Goal: Task Accomplishment & Management: Manage account settings

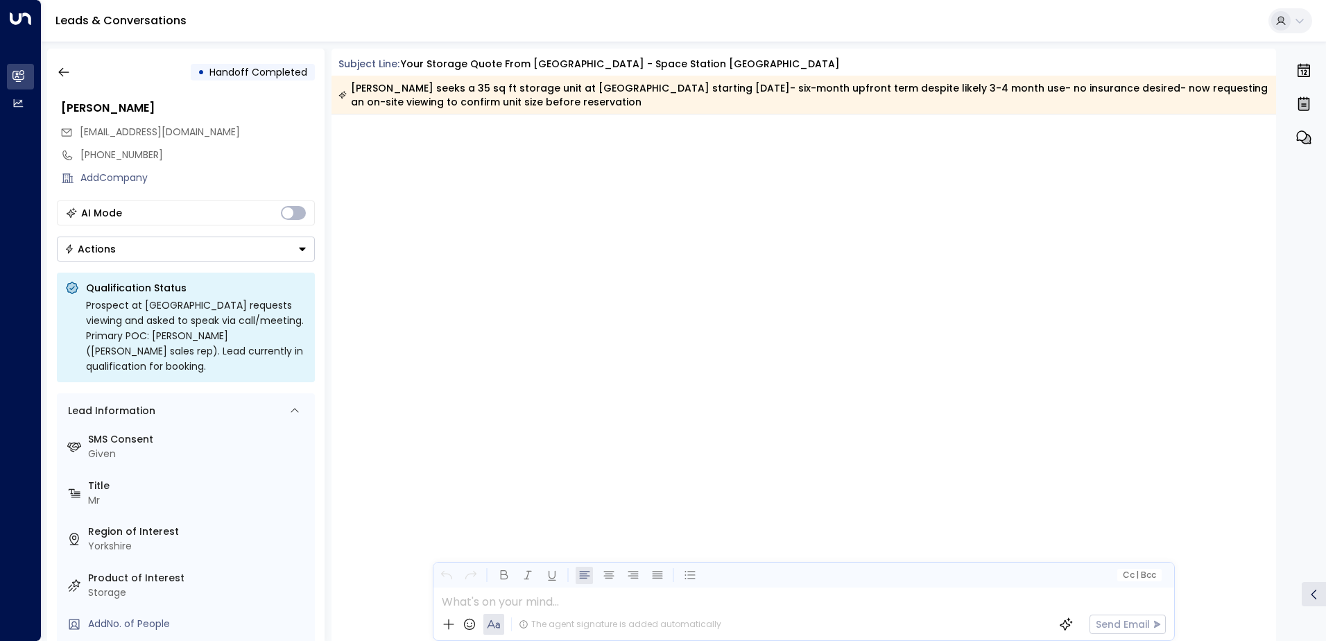
scroll to position [2835, 0]
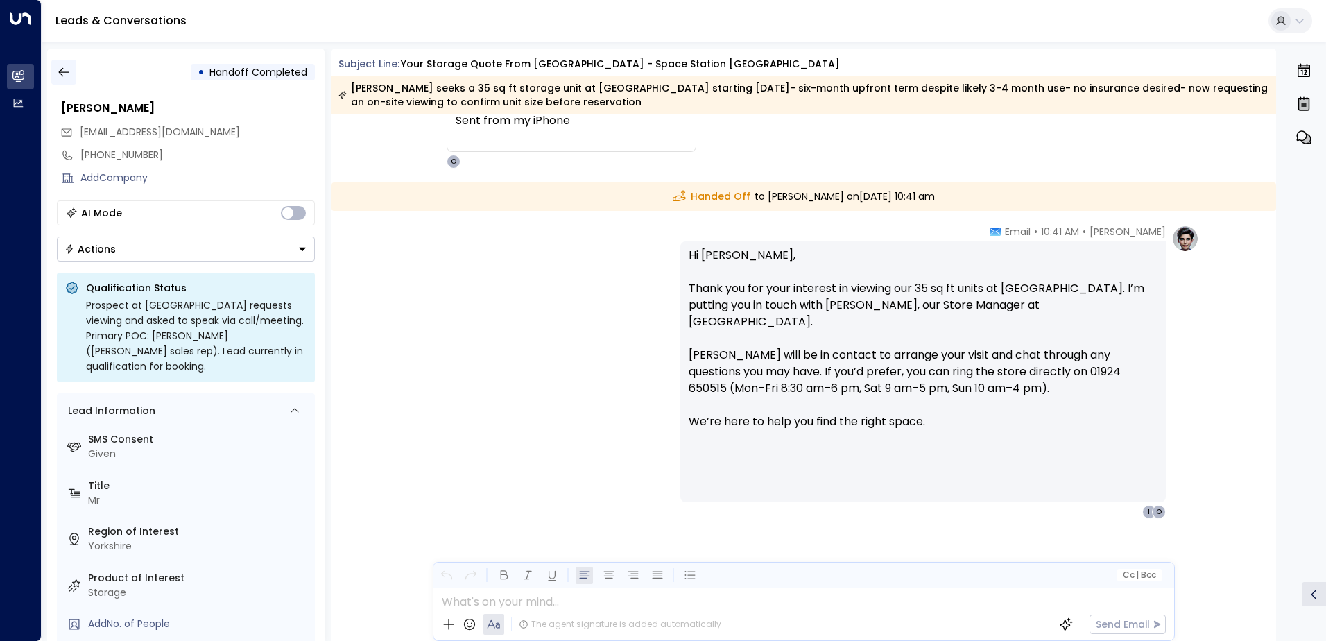
click at [67, 68] on icon "button" at bounding box center [64, 72] width 14 height 14
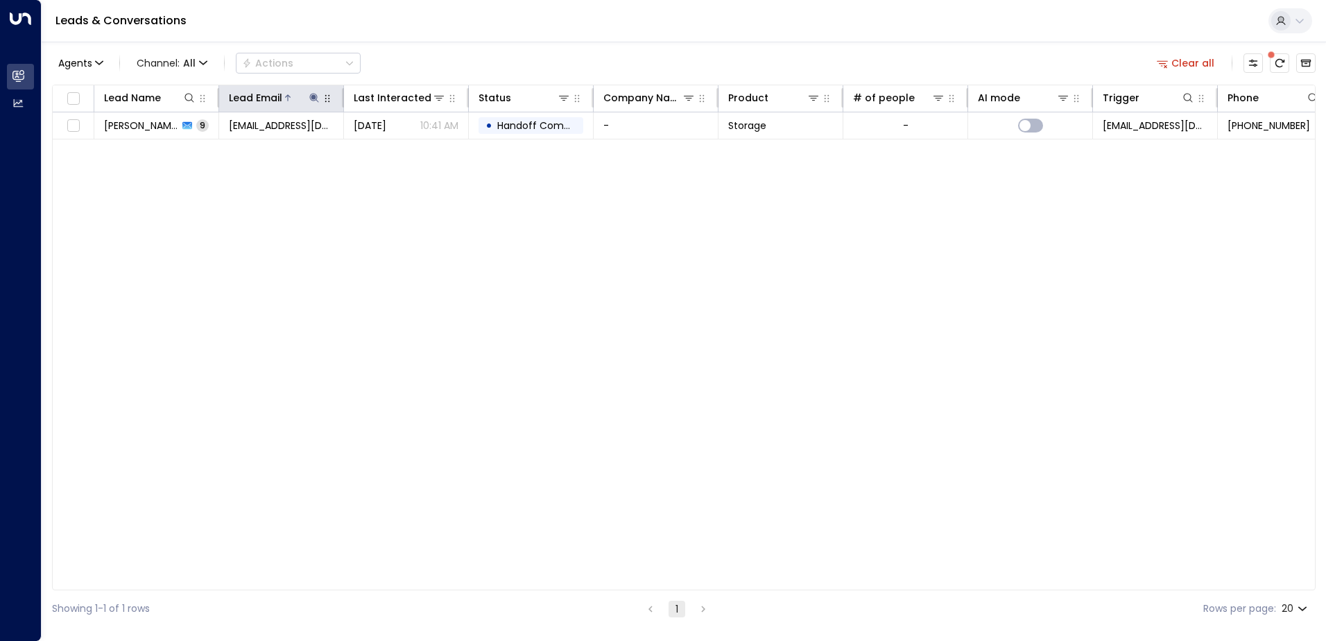
click at [312, 96] on icon at bounding box center [313, 97] width 9 height 9
click at [402, 149] on icon "button" at bounding box center [400, 148] width 11 height 11
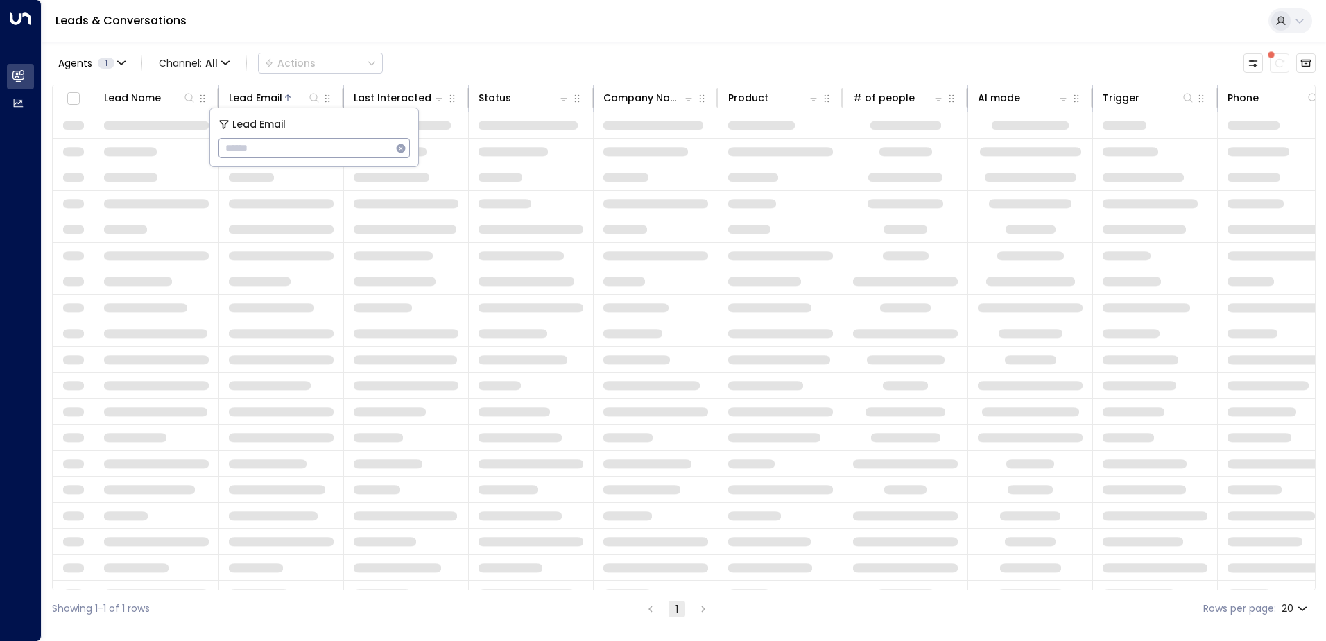
type input "**********"
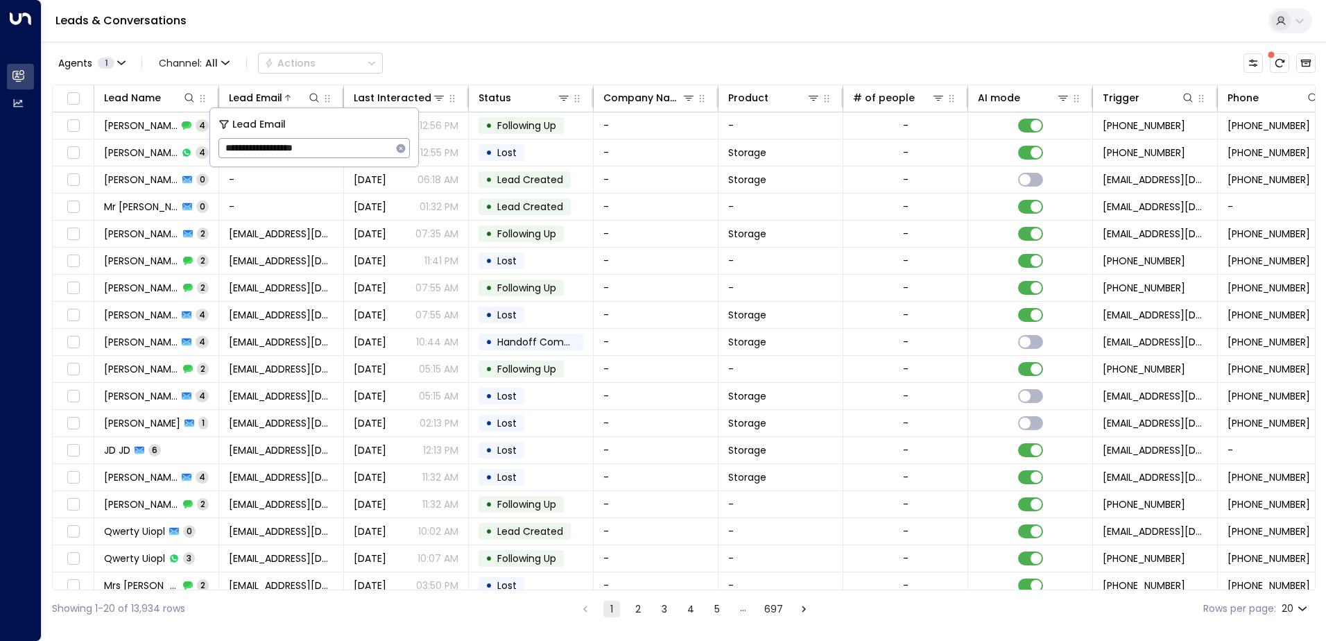
click at [400, 30] on div "Leads & Conversations" at bounding box center [684, 21] width 1285 height 42
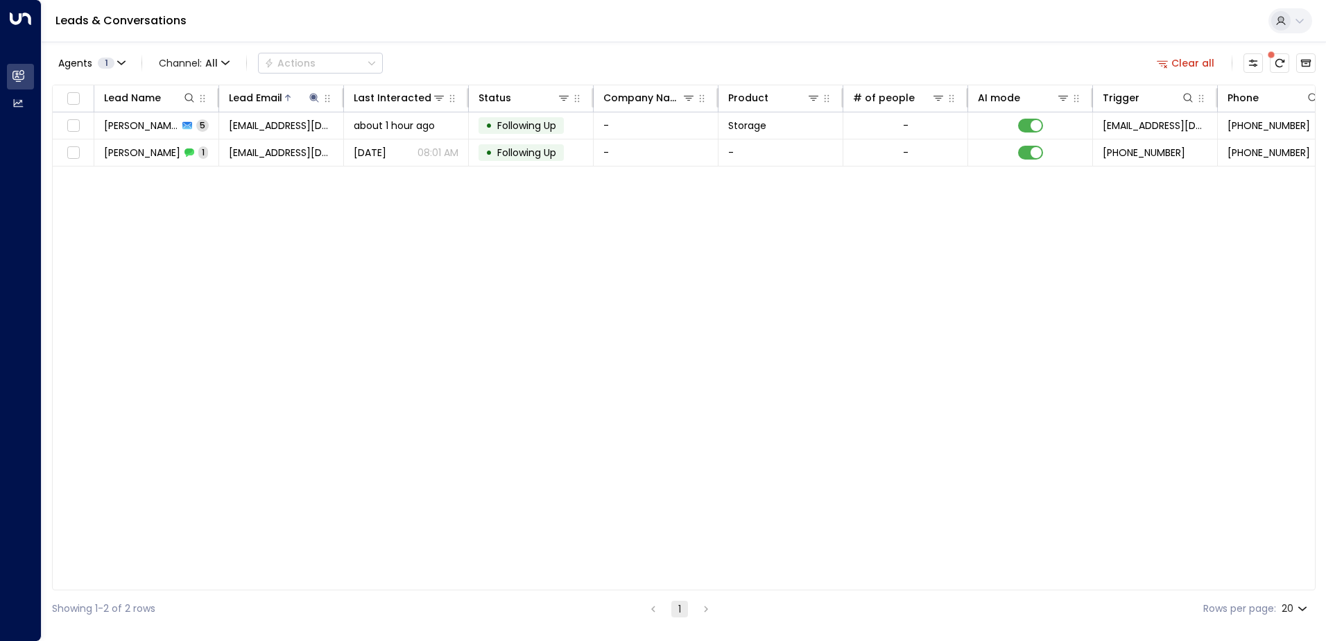
click at [170, 127] on span "[PERSON_NAME]" at bounding box center [141, 126] width 74 height 14
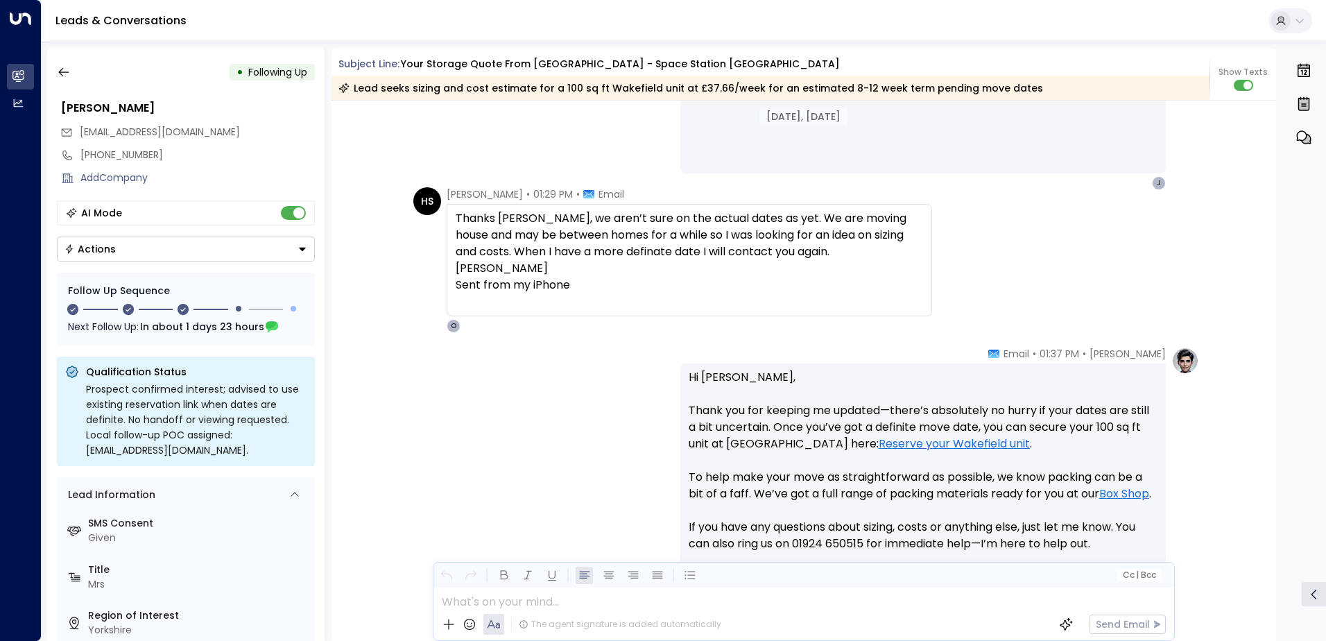
scroll to position [1213, 0]
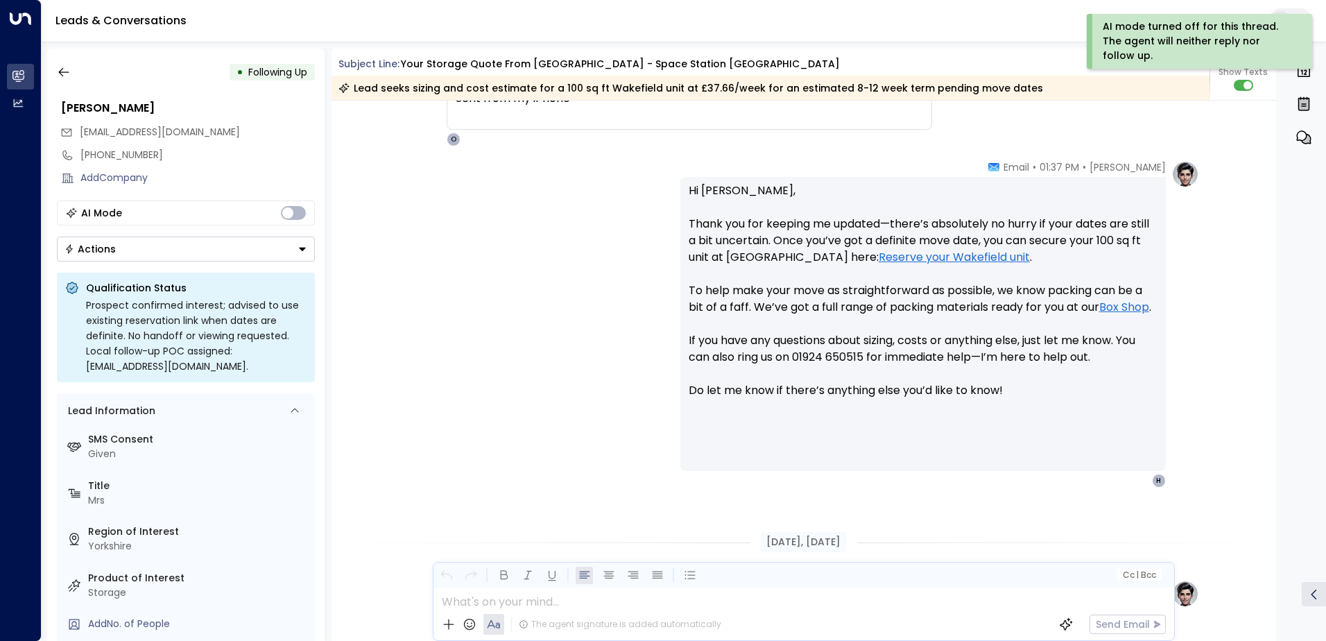
click at [298, 248] on icon "Button group with a nested menu" at bounding box center [303, 249] width 10 height 10
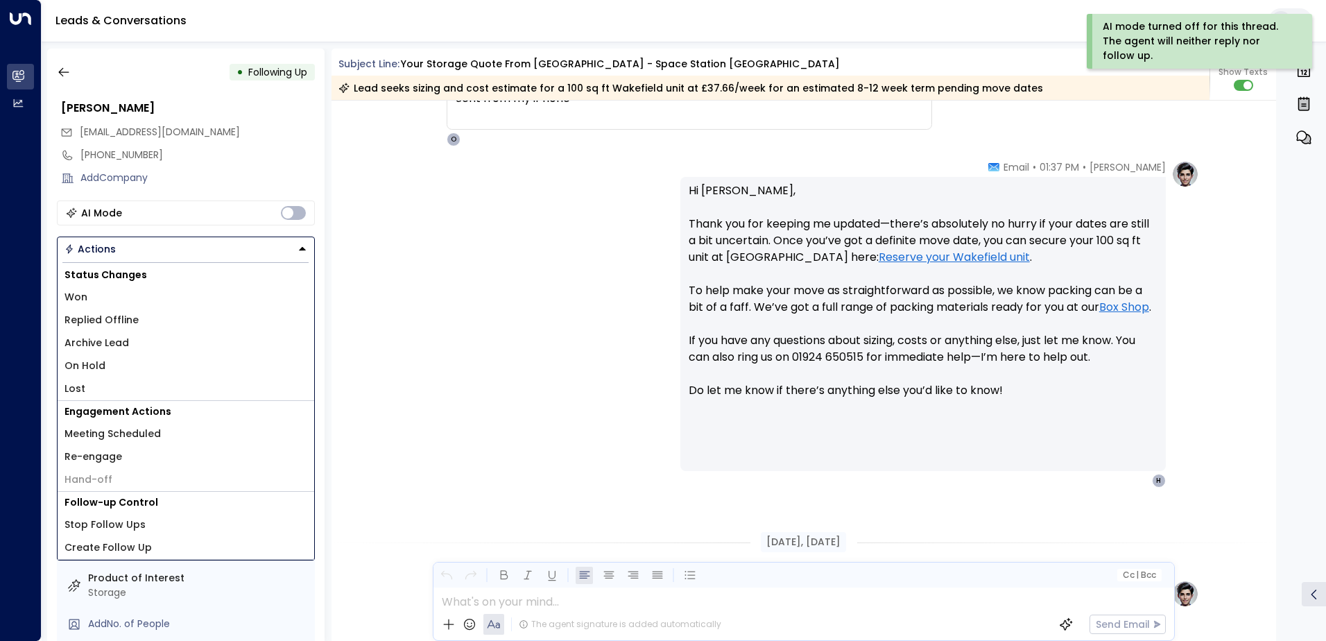
click at [114, 317] on span "Replied Offline" at bounding box center [102, 320] width 74 height 15
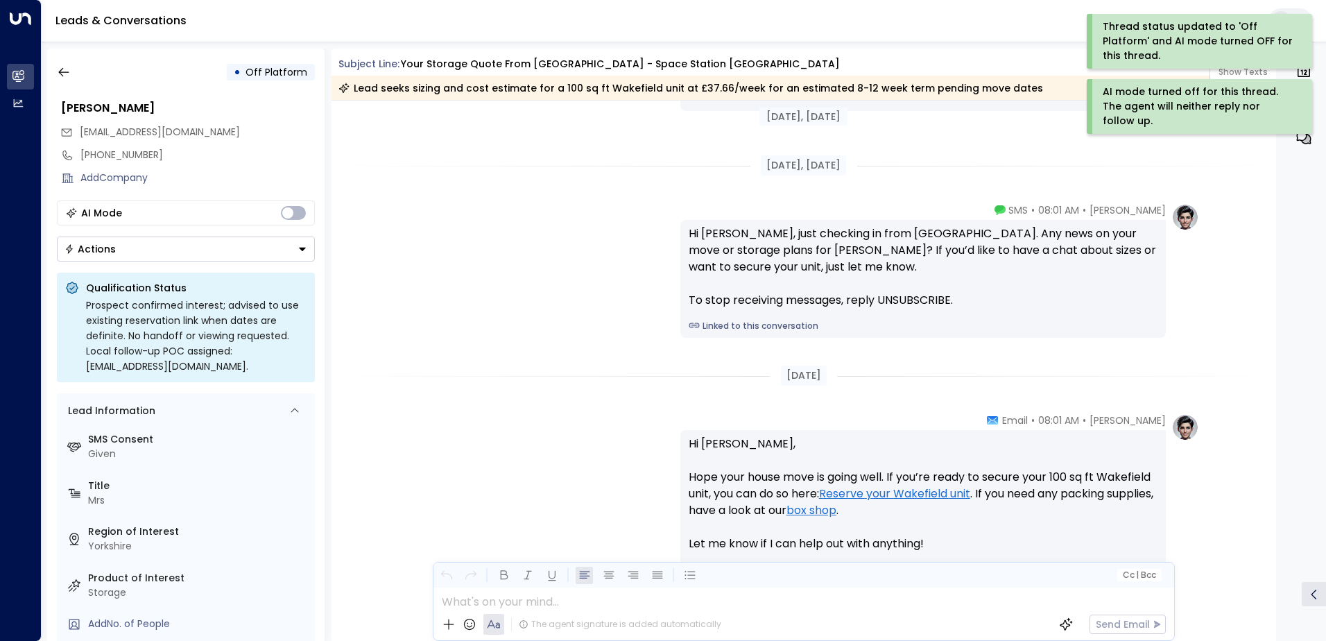
scroll to position [2114, 0]
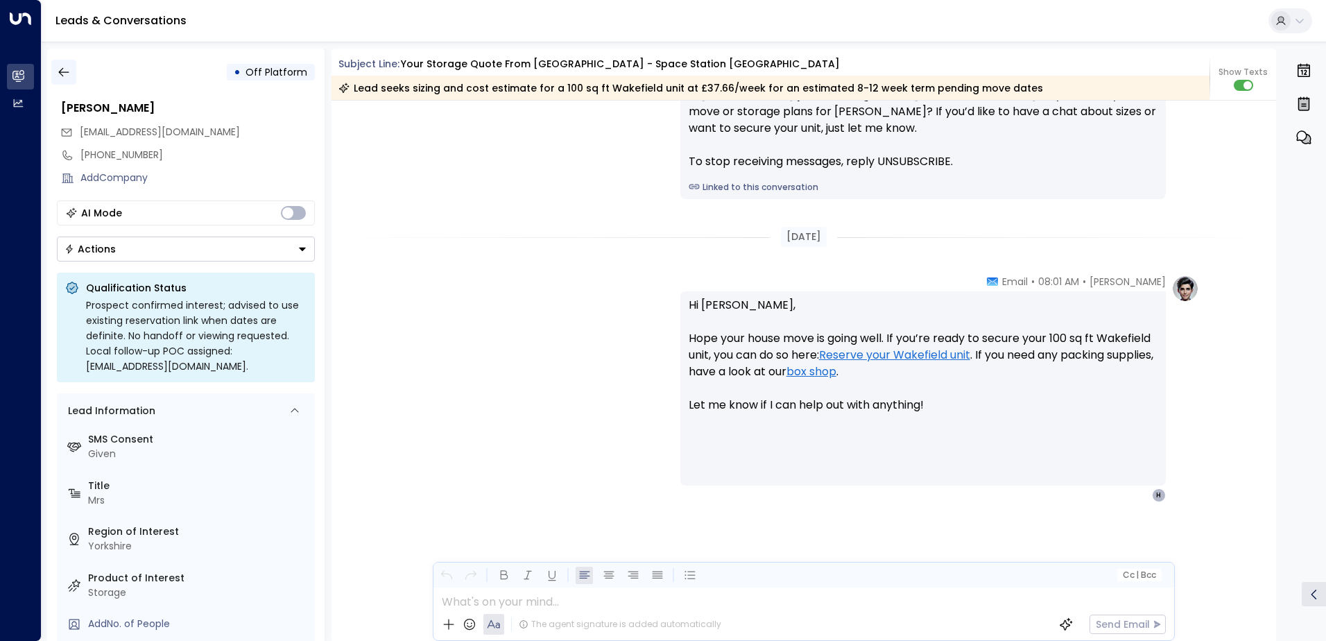
click at [67, 72] on icon "button" at bounding box center [63, 72] width 10 height 9
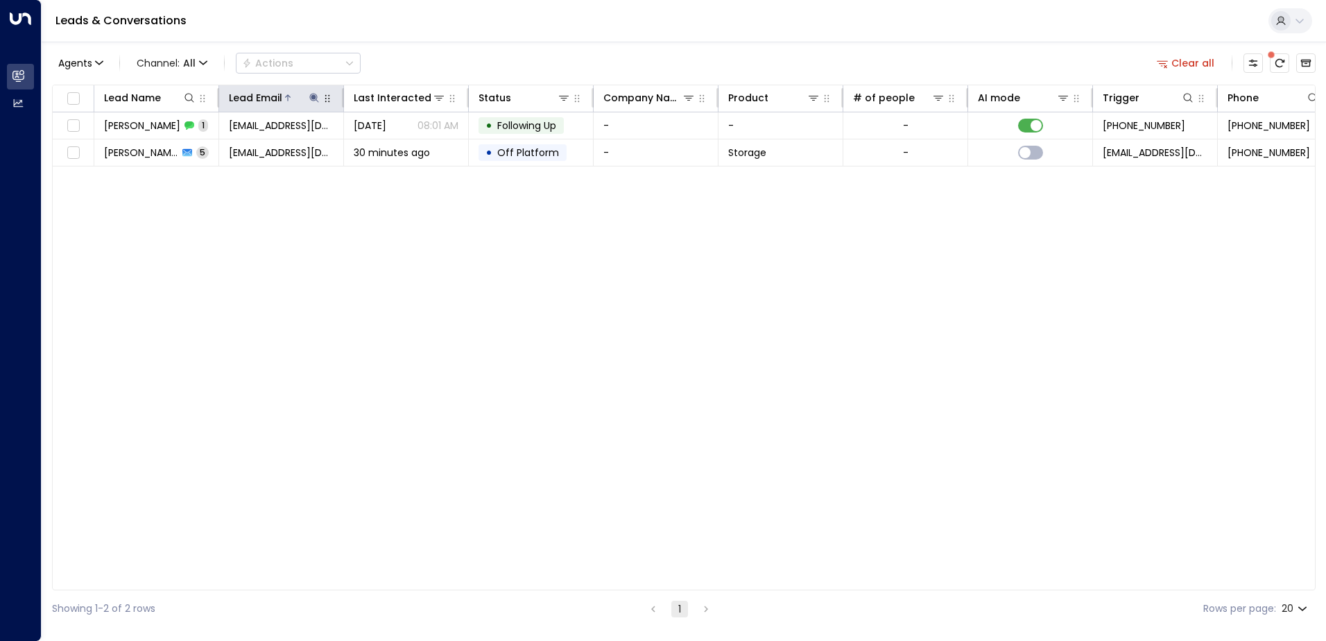
click at [311, 99] on icon at bounding box center [314, 97] width 11 height 11
drag, startPoint x: 400, startPoint y: 148, endPoint x: 384, endPoint y: 148, distance: 16.6
click at [401, 148] on icon "button" at bounding box center [400, 148] width 11 height 11
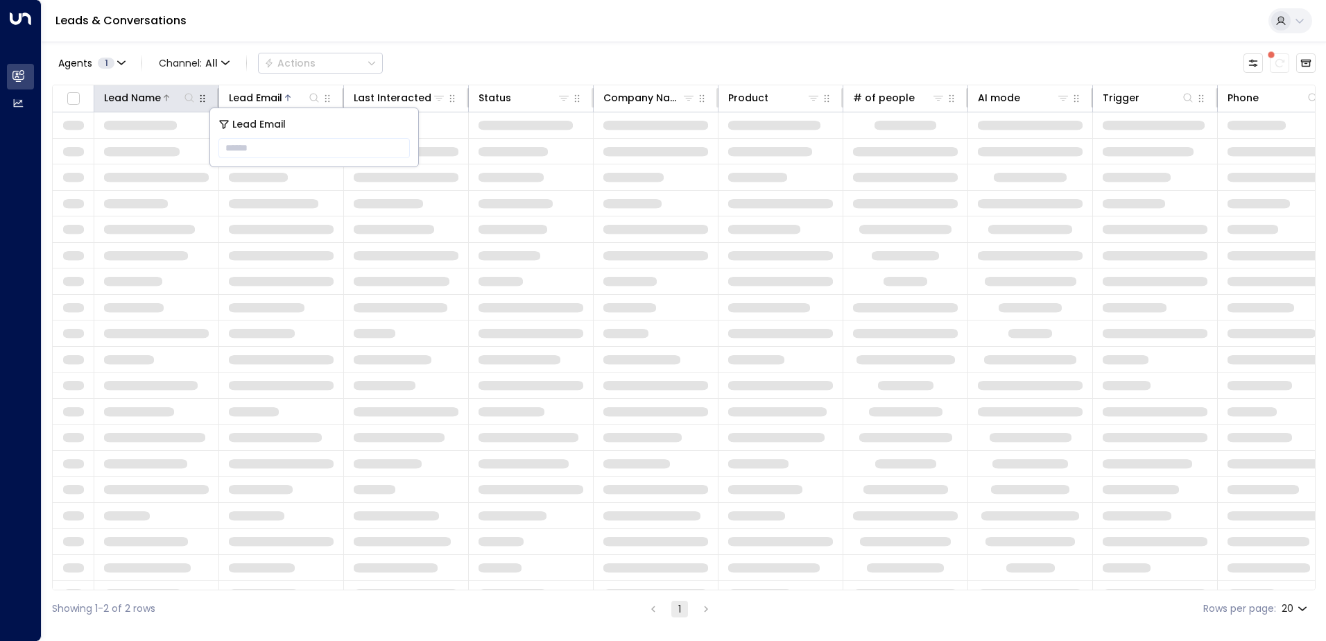
click at [186, 96] on icon at bounding box center [189, 97] width 11 height 11
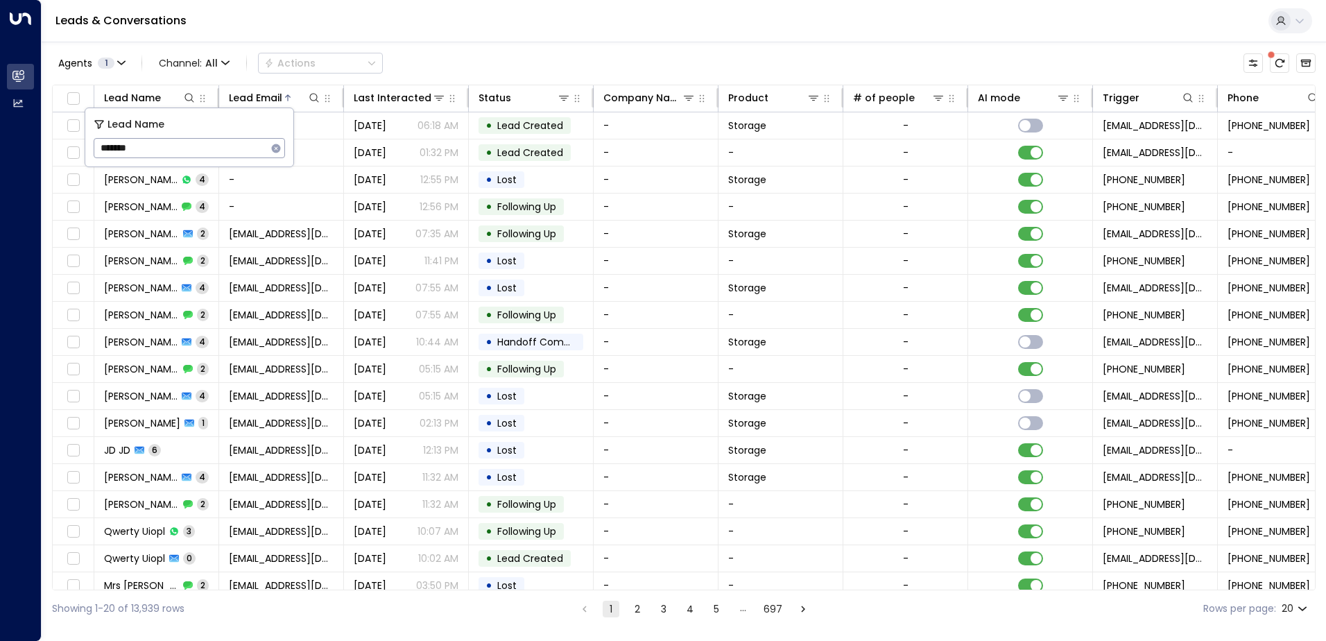
type input "*******"
click at [508, 20] on div "Leads & Conversations" at bounding box center [684, 21] width 1285 height 42
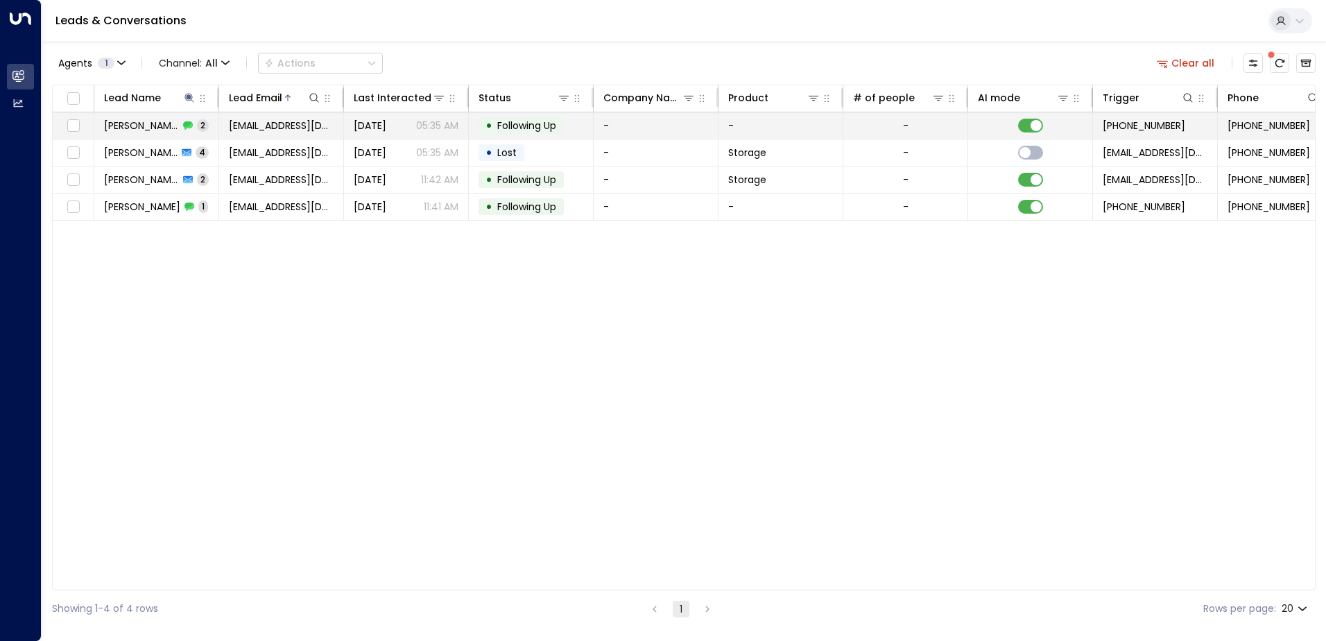
click at [175, 123] on span "[PERSON_NAME] [GEOGRAPHIC_DATA]" at bounding box center [141, 126] width 75 height 14
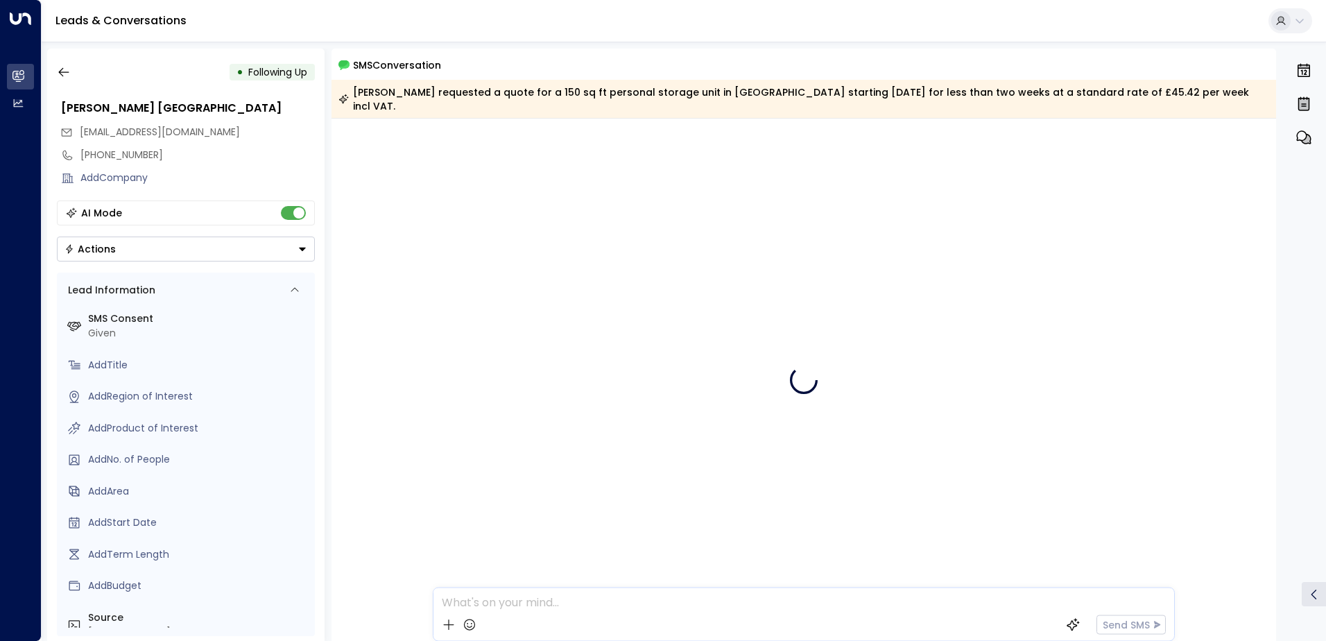
scroll to position [9, 0]
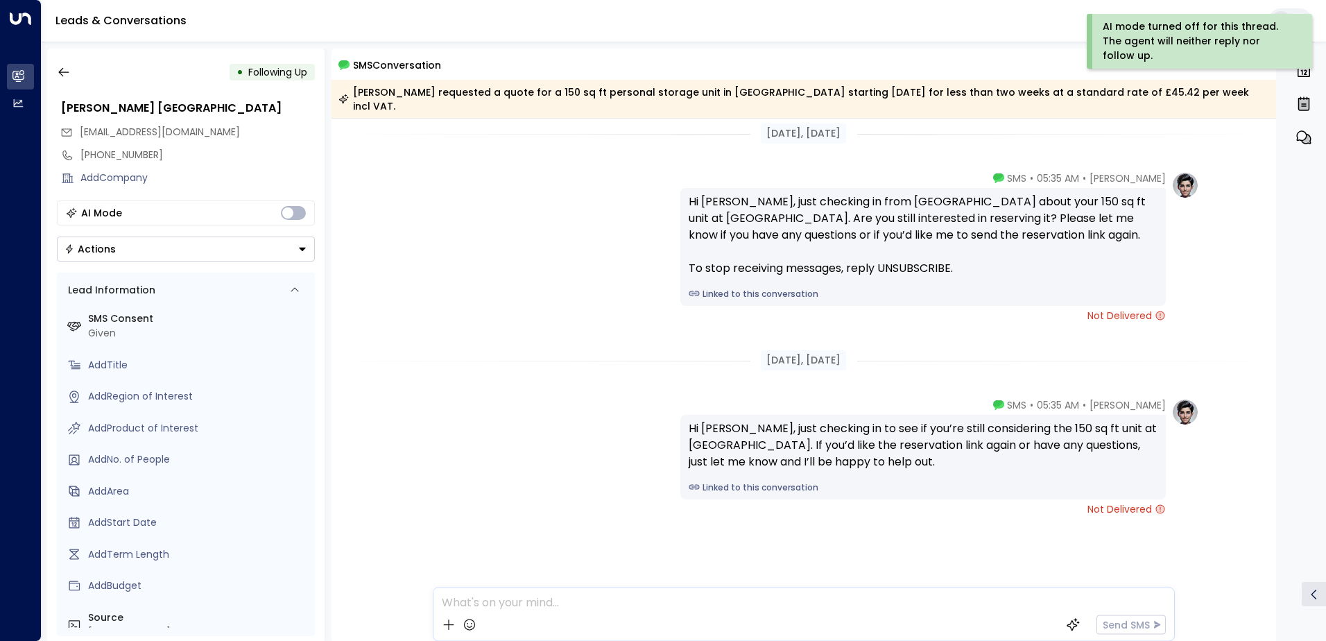
click at [299, 252] on icon "Button group with a nested menu" at bounding box center [303, 249] width 10 height 10
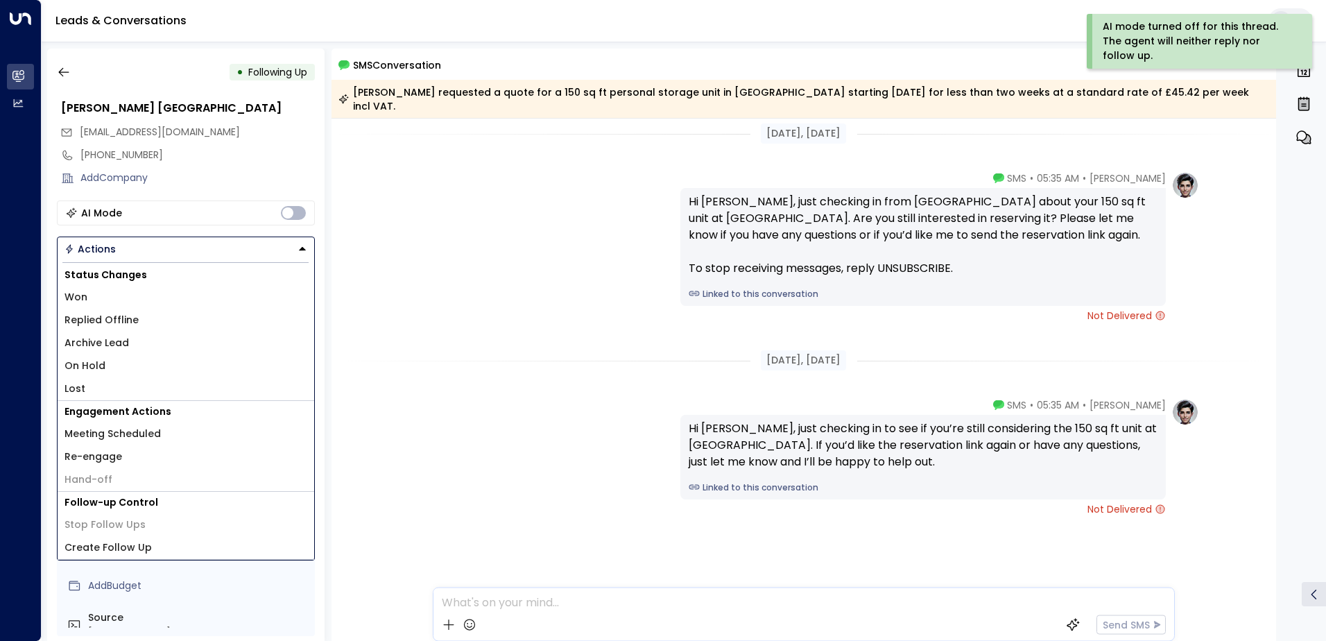
click at [146, 325] on li "Replied Offline" at bounding box center [186, 320] width 257 height 23
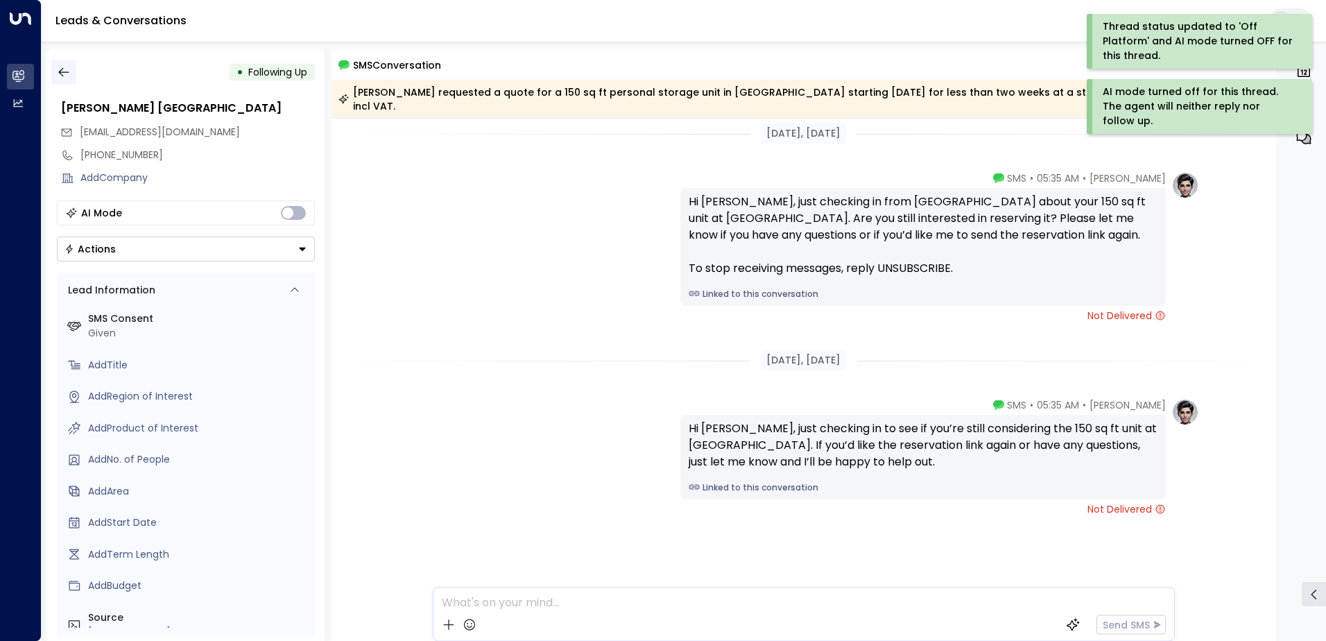
click at [65, 74] on icon "button" at bounding box center [64, 72] width 14 height 14
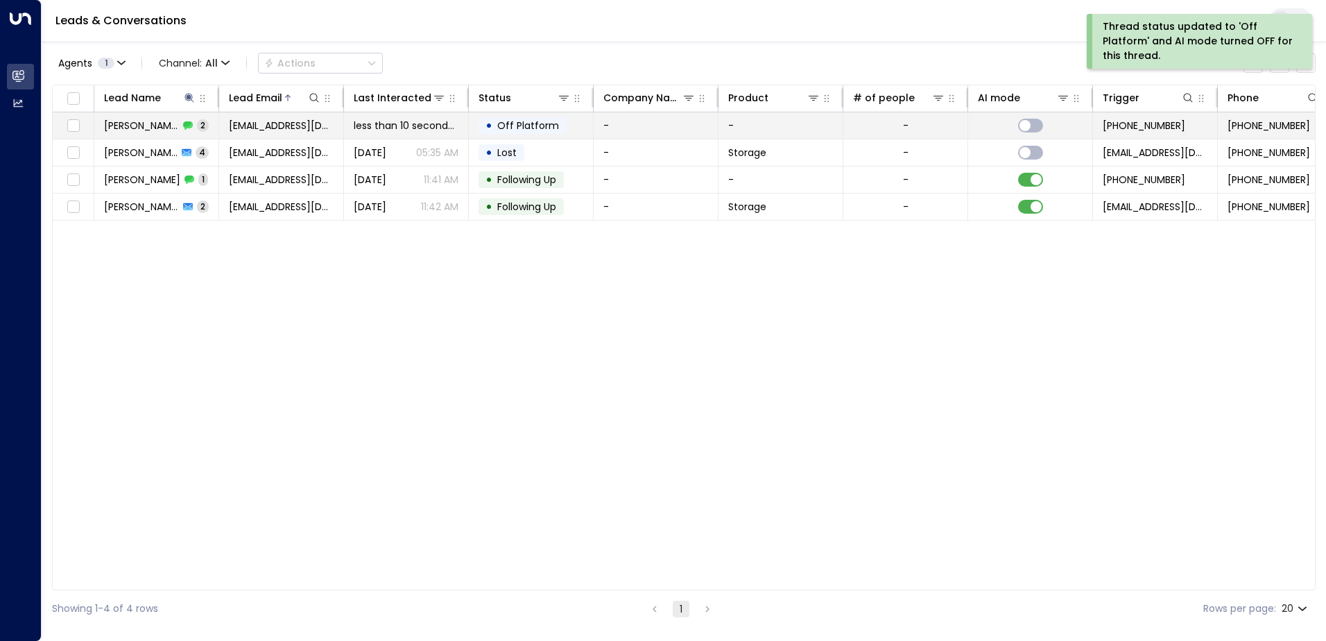
click at [150, 126] on span "[PERSON_NAME] [GEOGRAPHIC_DATA]" at bounding box center [141, 126] width 75 height 14
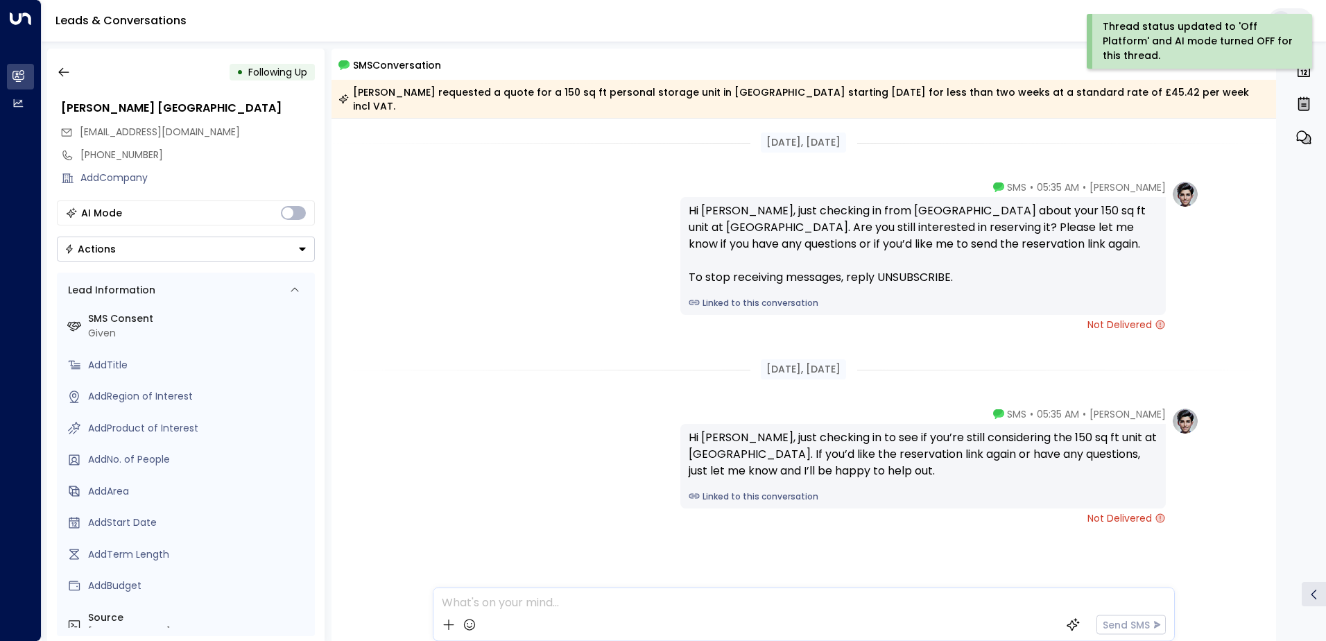
scroll to position [9, 0]
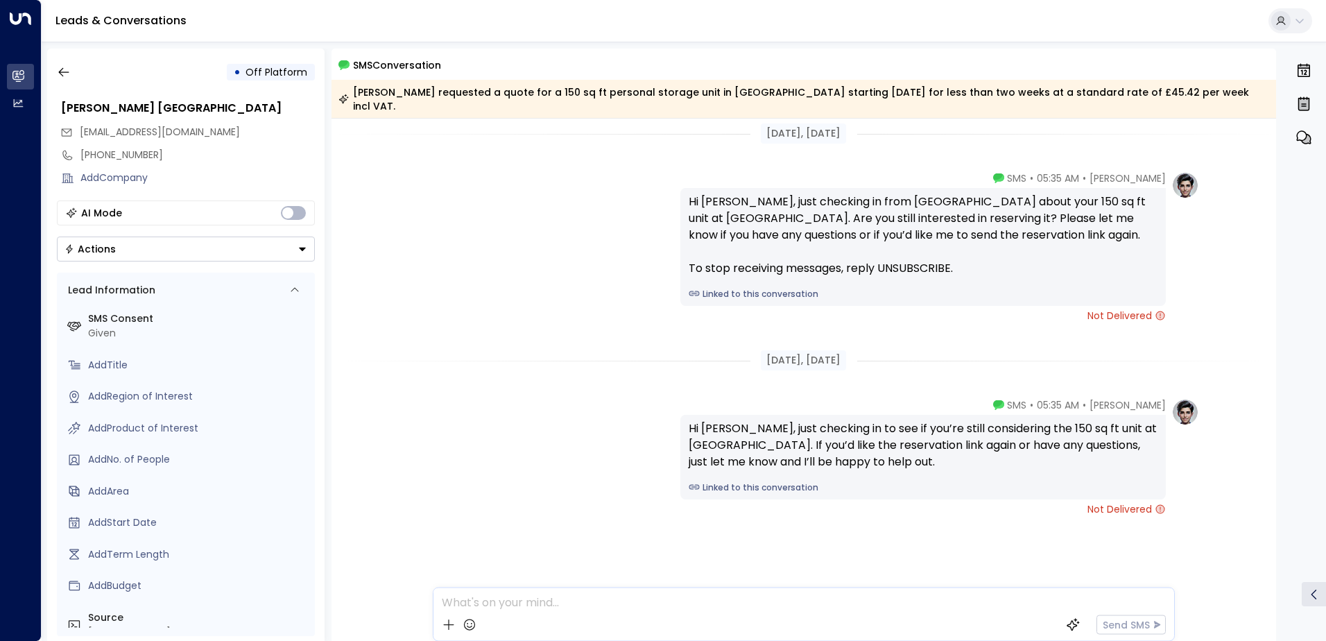
click at [307, 216] on div "AI Mode" at bounding box center [186, 212] width 258 height 25
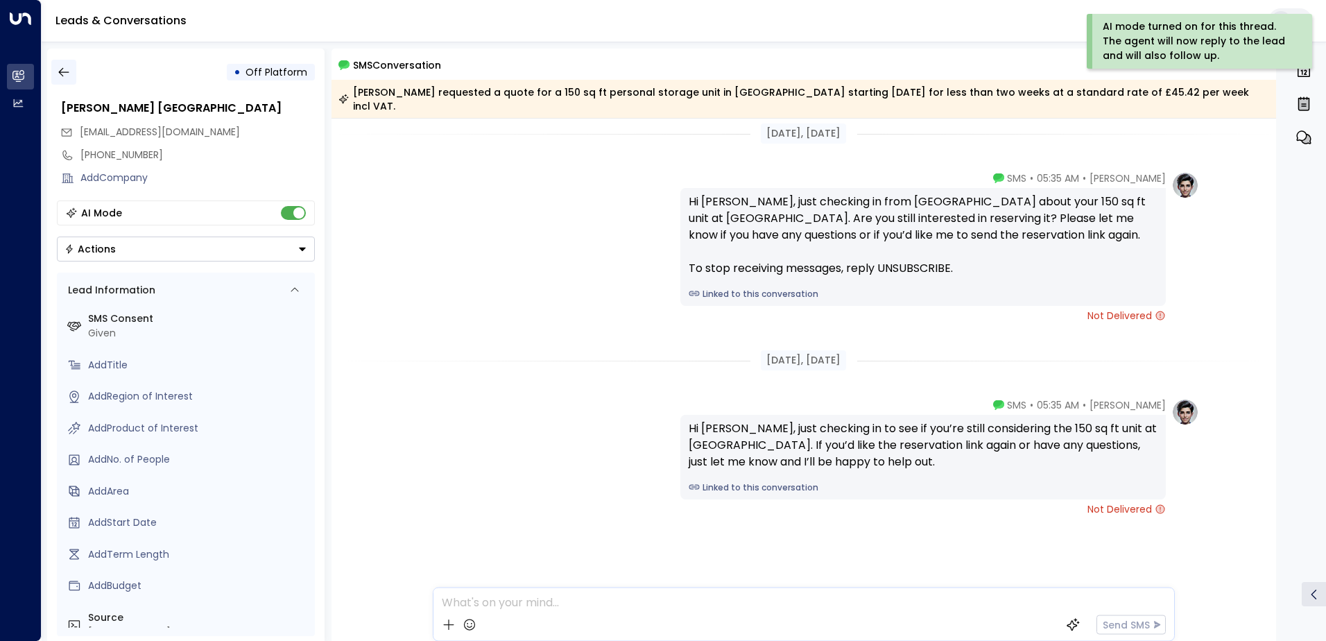
click at [65, 76] on icon "button" at bounding box center [64, 72] width 14 height 14
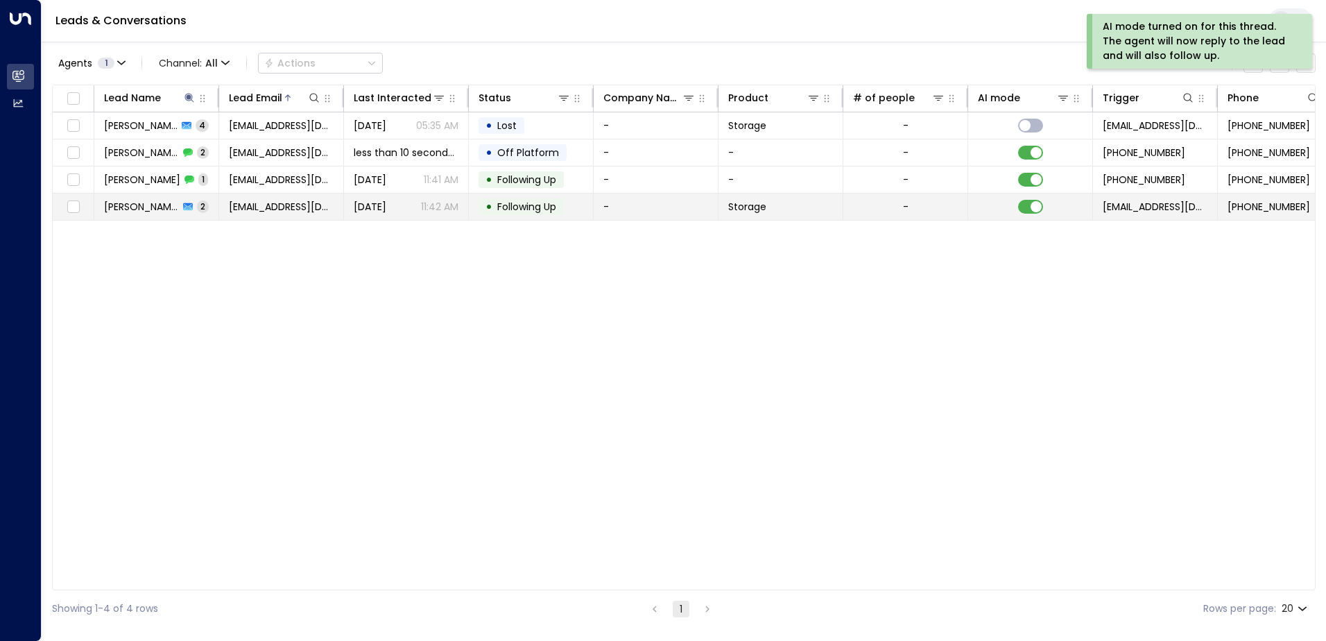
click at [156, 205] on span "[PERSON_NAME]" at bounding box center [141, 207] width 75 height 14
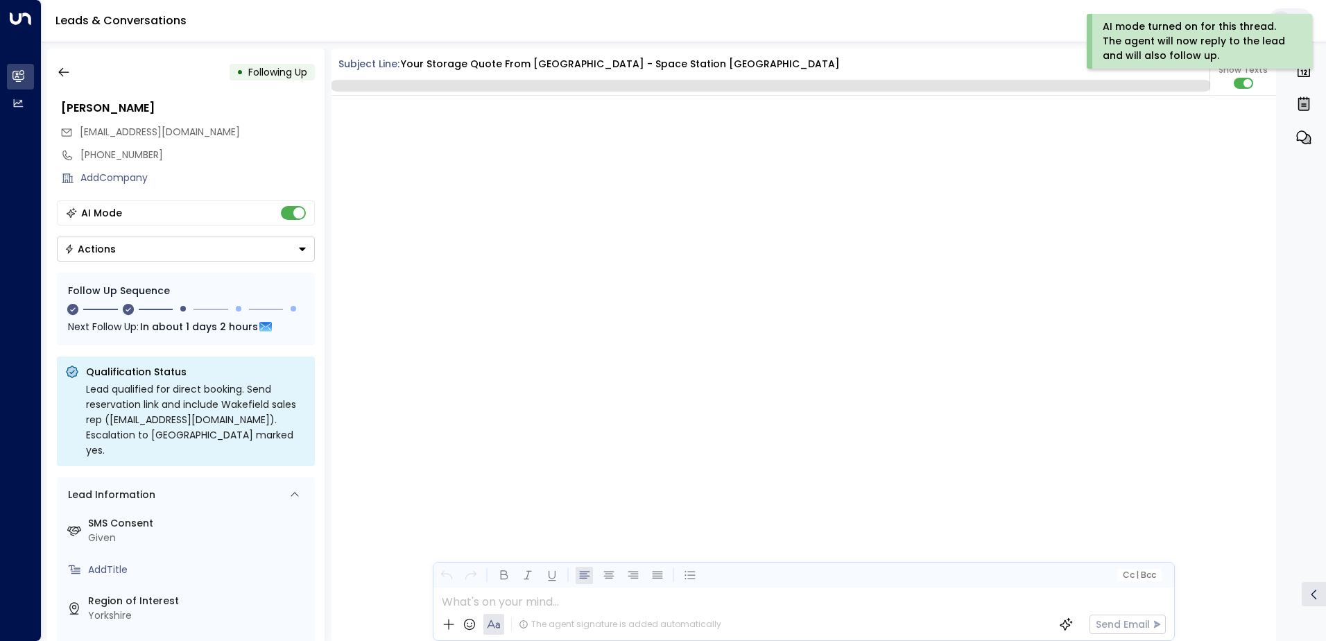
scroll to position [1339, 0]
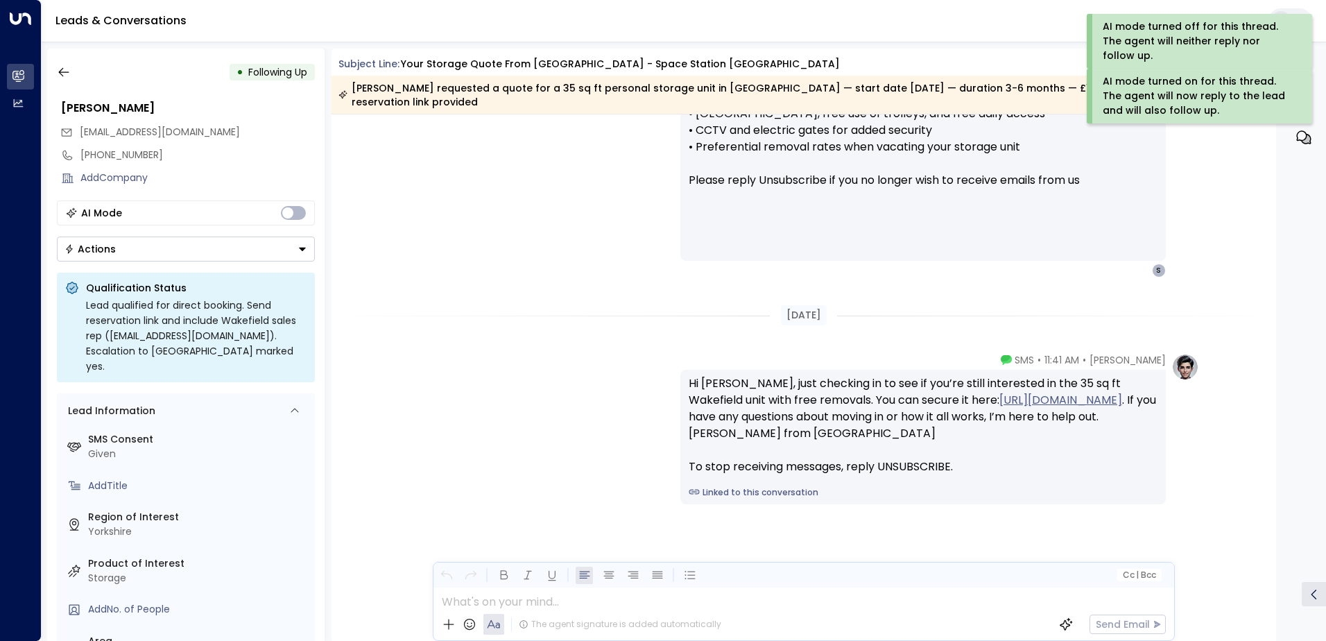
click at [301, 247] on icon "Button group with a nested menu" at bounding box center [303, 249] width 10 height 10
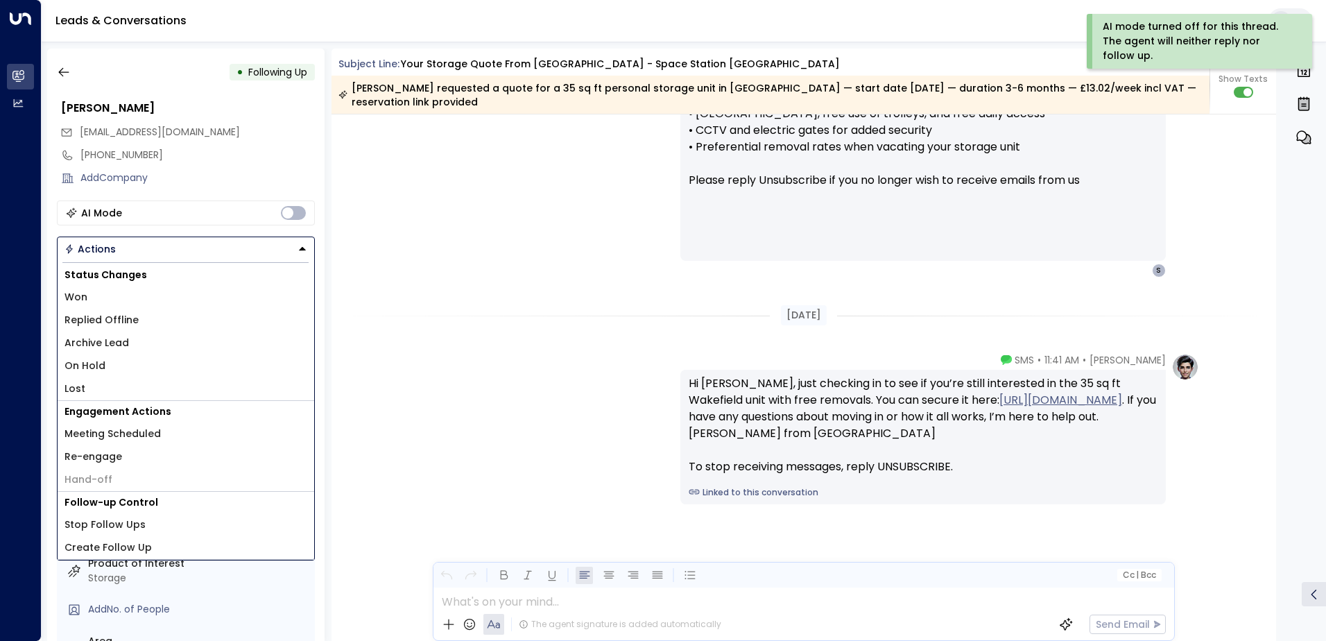
click at [135, 320] on span "Replied Offline" at bounding box center [102, 320] width 74 height 15
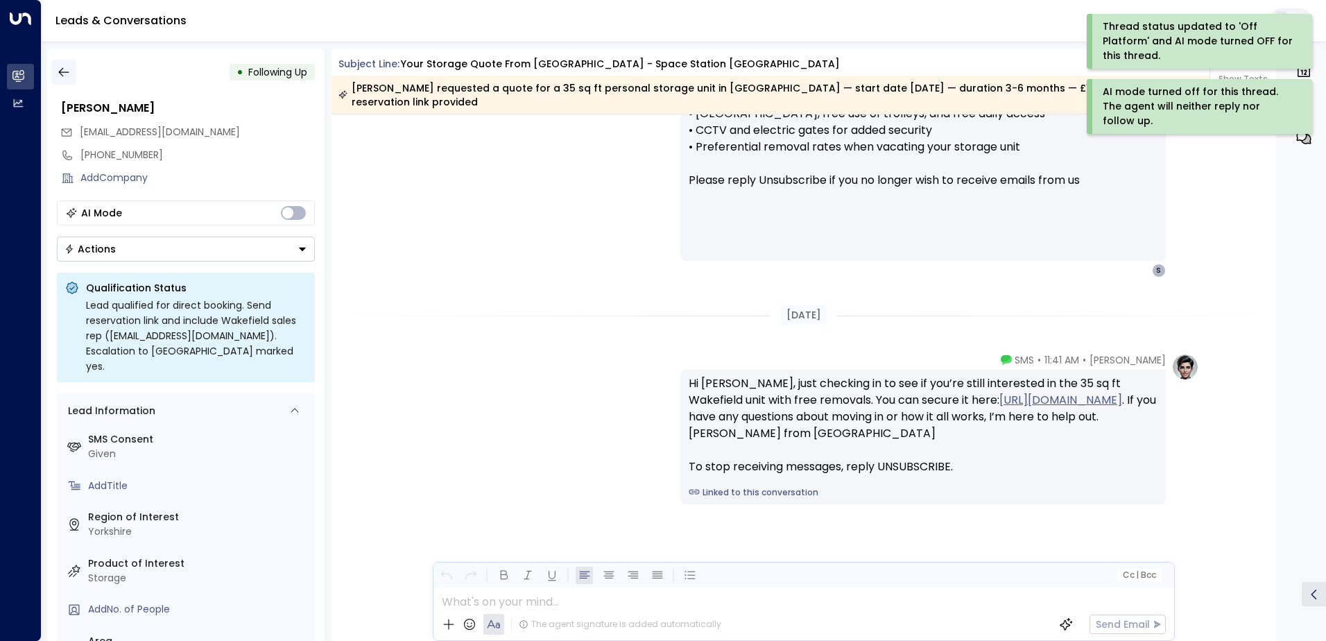
click at [67, 69] on icon "button" at bounding box center [64, 72] width 14 height 14
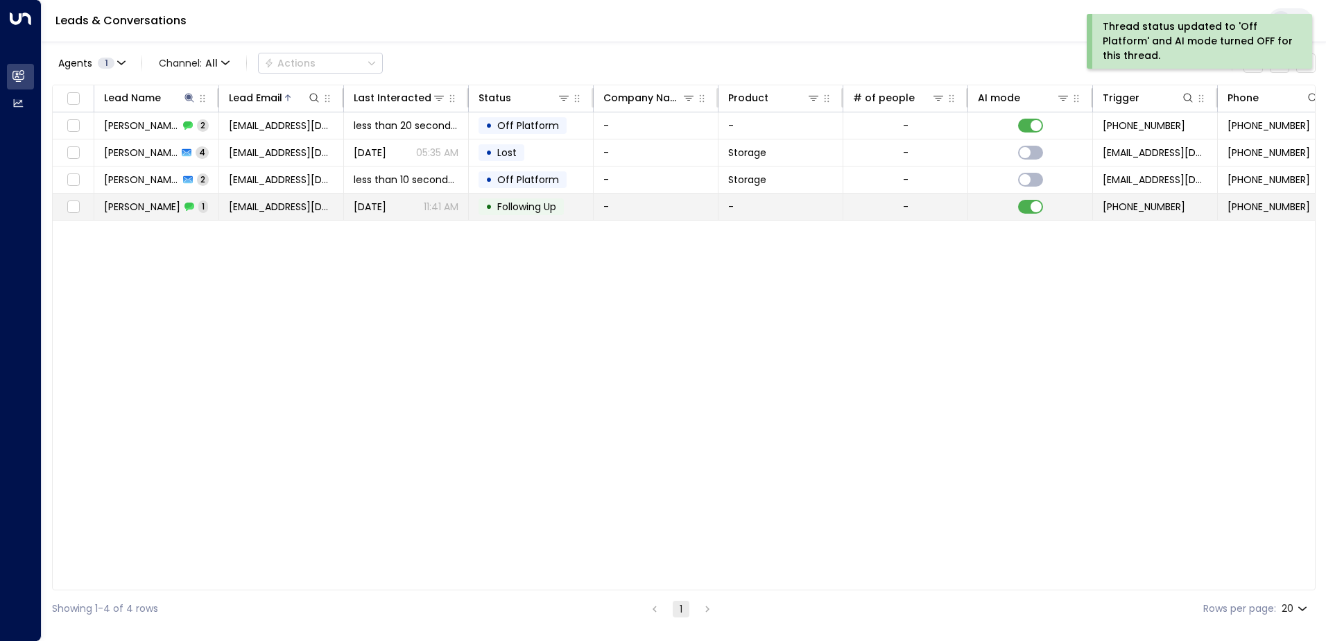
click at [153, 209] on span "[PERSON_NAME]" at bounding box center [142, 207] width 76 height 14
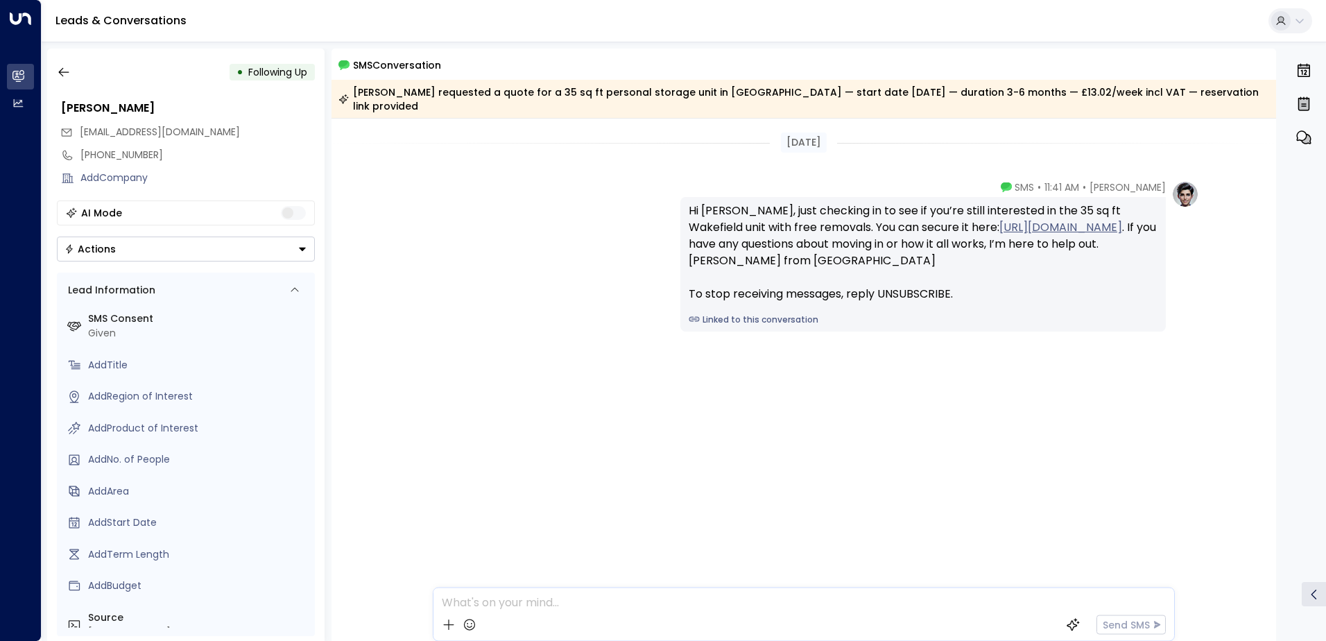
click at [300, 250] on icon "Button group with a nested menu" at bounding box center [303, 249] width 10 height 10
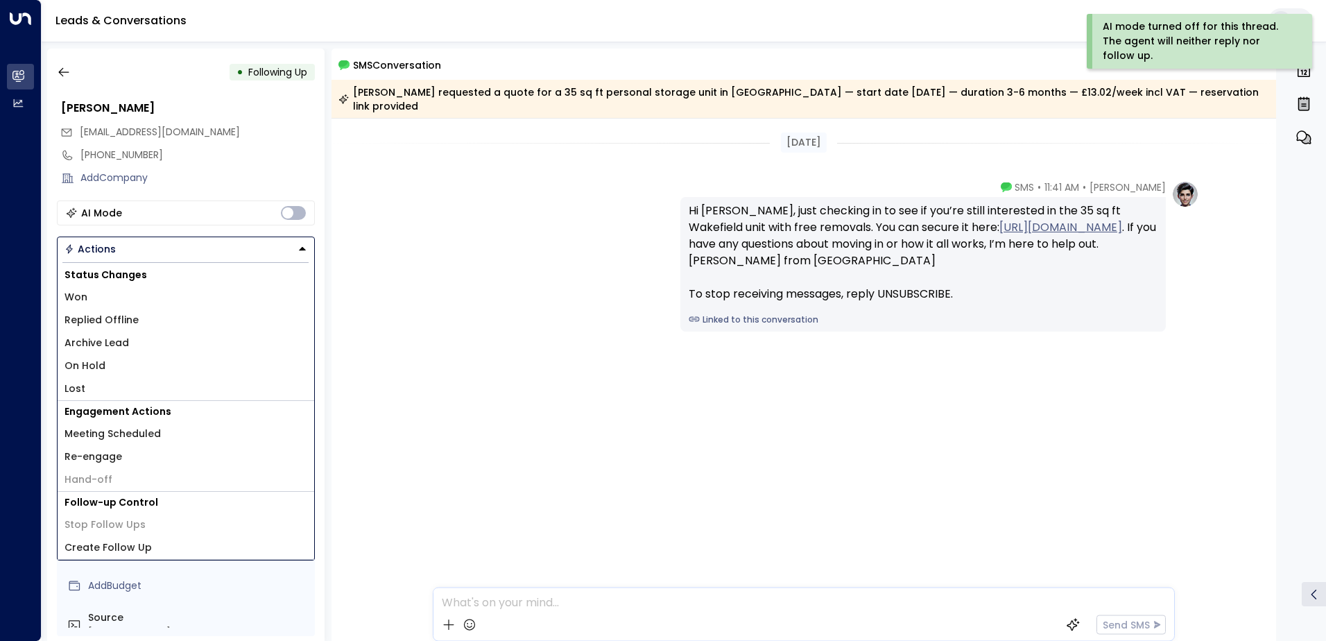
click at [134, 314] on span "Replied Offline" at bounding box center [102, 320] width 74 height 15
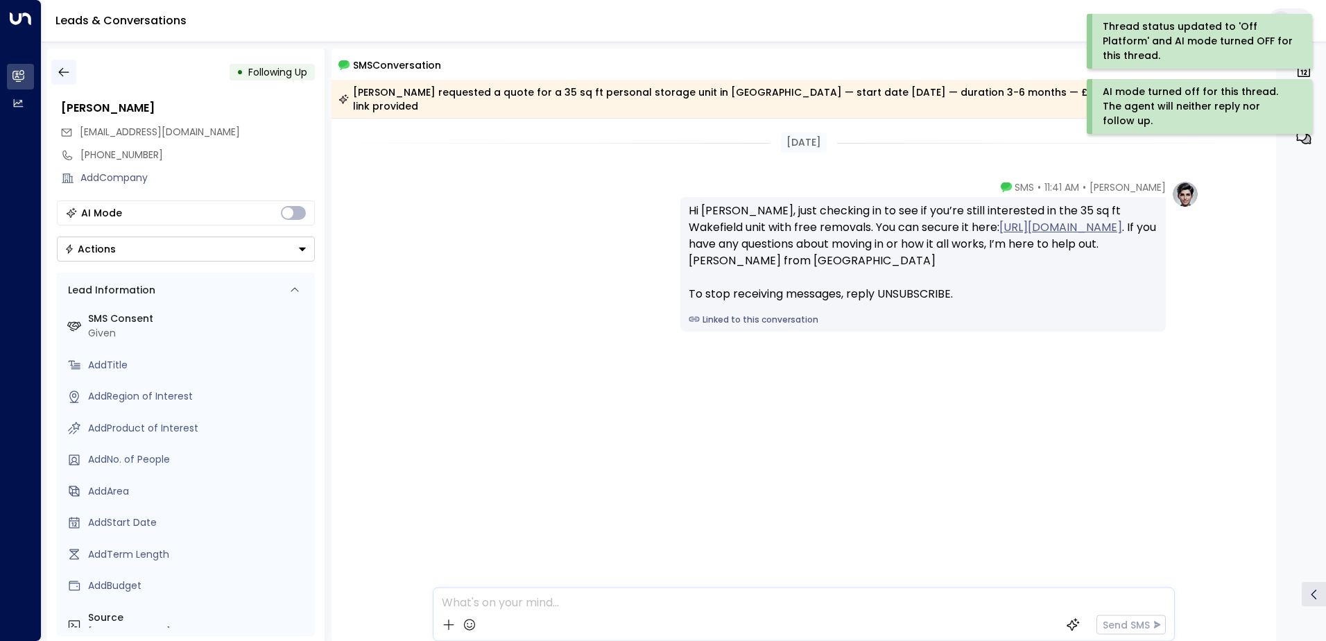
click at [67, 79] on button "button" at bounding box center [63, 72] width 25 height 25
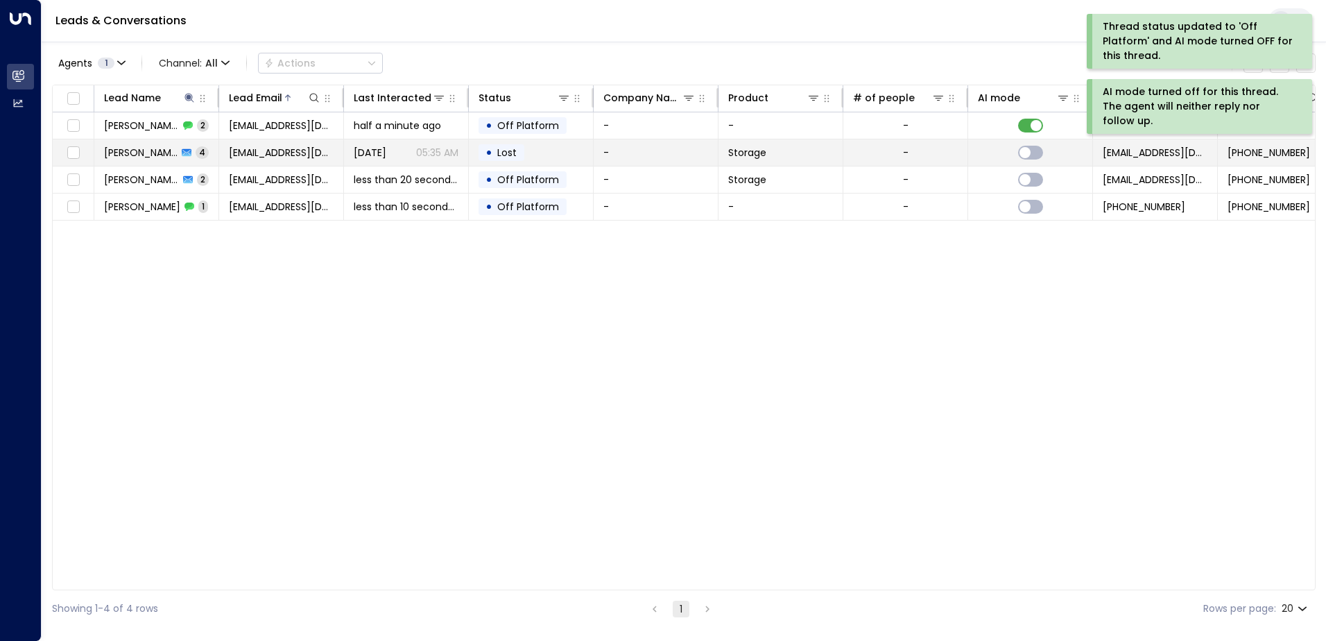
click at [156, 149] on span "[PERSON_NAME] [GEOGRAPHIC_DATA]" at bounding box center [141, 153] width 74 height 14
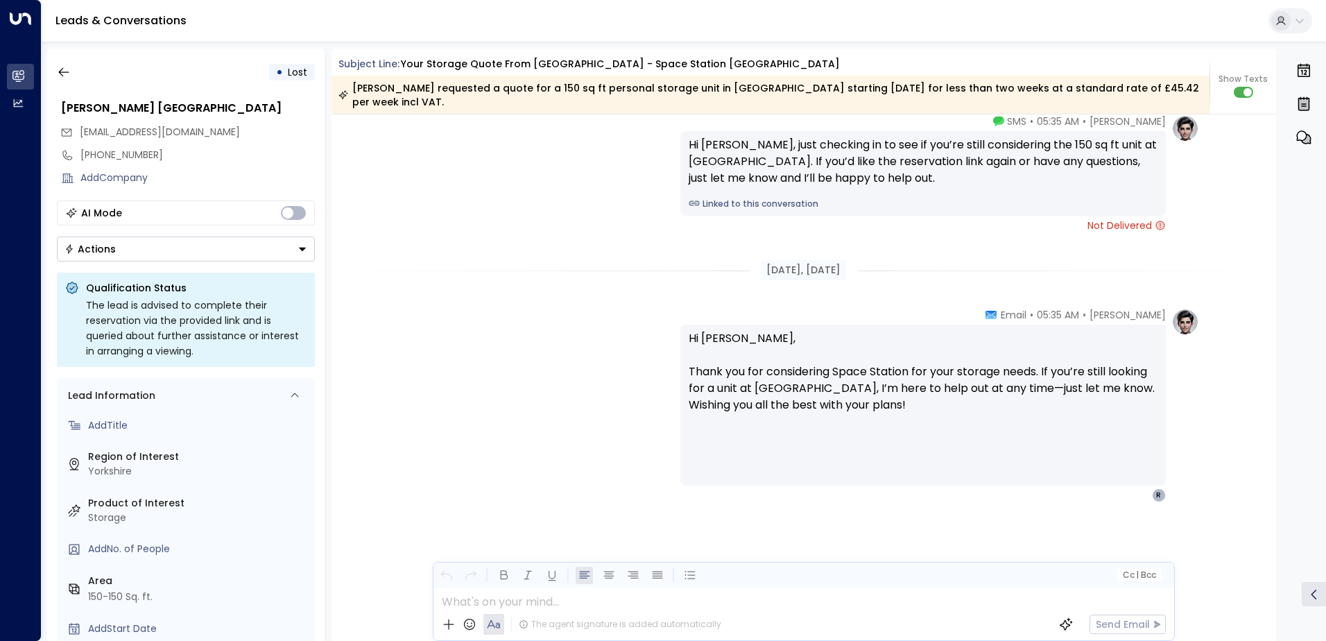
scroll to position [69, 0]
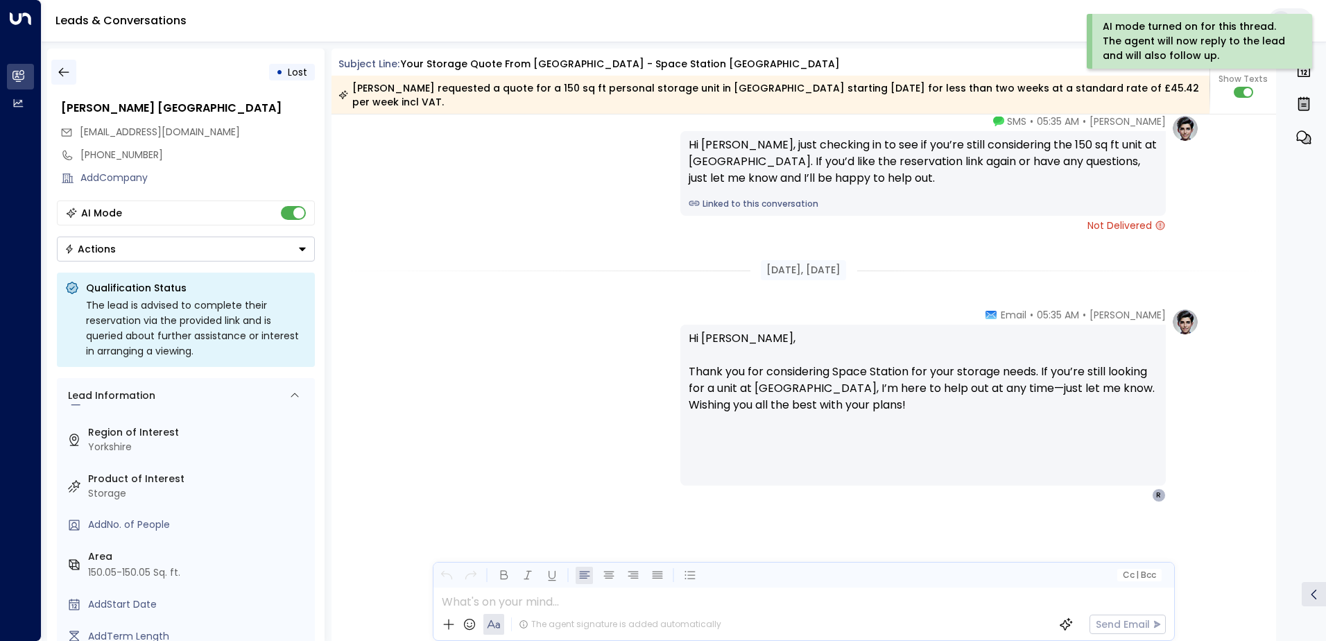
click at [62, 65] on button "button" at bounding box center [63, 72] width 25 height 25
